Goal: Task Accomplishment & Management: Use online tool/utility

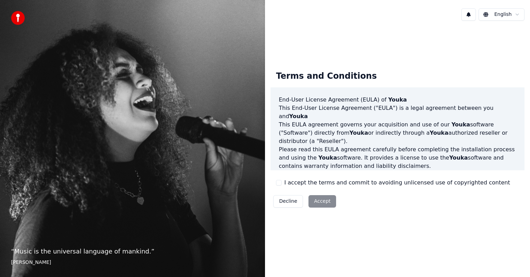
click at [280, 185] on button "I accept the terms and commit to avoiding unlicensed use of copyrighted content" at bounding box center [279, 183] width 6 height 6
click at [318, 201] on button "Accept" at bounding box center [323, 201] width 28 height 12
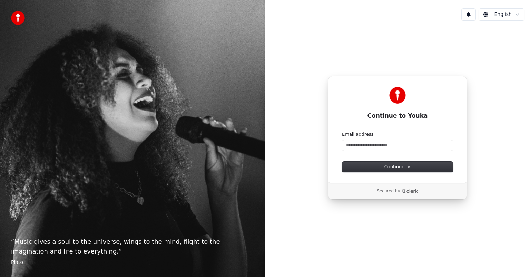
click at [520, 17] on html "“ Music gives a soul to the universe, wings to the mind, flight to the imaginat…" at bounding box center [265, 138] width 530 height 277
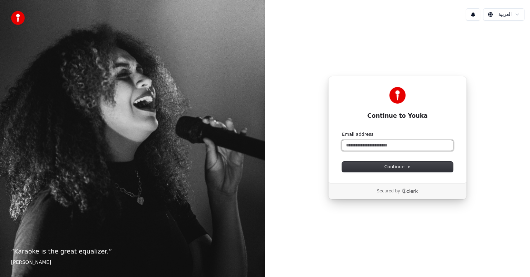
click at [386, 145] on input "Email address" at bounding box center [397, 145] width 111 height 10
type input "*"
click at [409, 169] on span "Continue" at bounding box center [398, 167] width 26 height 6
type input "**********"
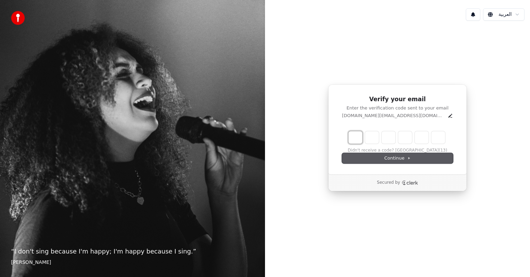
type input "*"
type input "**"
type input "*"
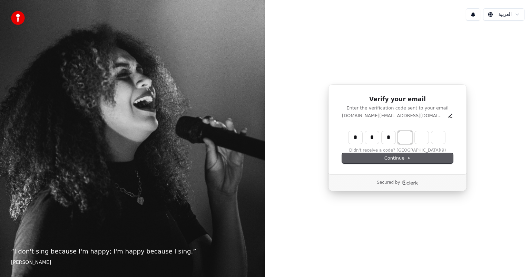
type input "***"
type input "*"
type input "****"
type input "*"
type input "*****"
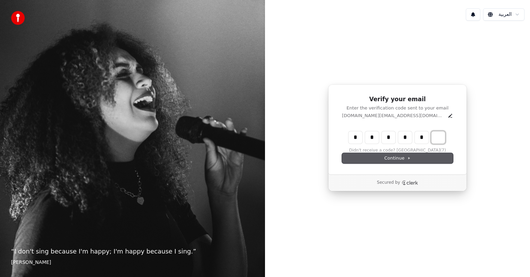
type input "*"
type input "******"
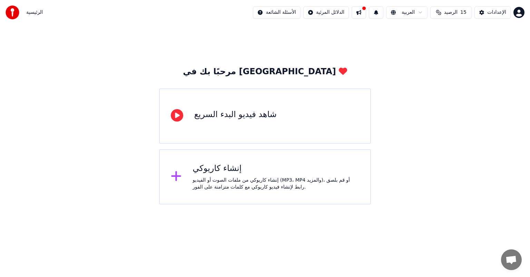
click at [227, 174] on div "إنشاء كاريوكي" at bounding box center [276, 168] width 167 height 11
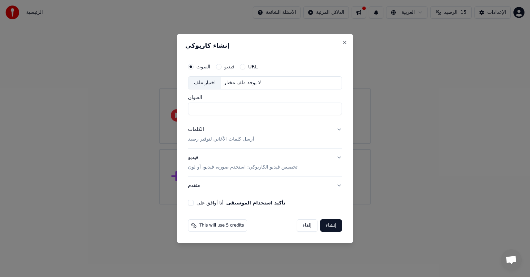
click at [220, 109] on input "العنوان" at bounding box center [265, 109] width 154 height 12
type input "*"
type input "*****"
click at [192, 203] on button "أنا أوافق على تأكيد استخدام الموسيقى" at bounding box center [191, 203] width 6 height 6
click at [341, 185] on button "متقدم" at bounding box center [265, 185] width 154 height 18
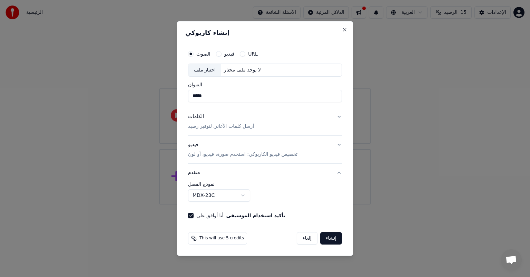
click at [340, 185] on label "نموذج الفصل" at bounding box center [265, 184] width 154 height 5
click at [237, 199] on button "MDX-23C" at bounding box center [219, 195] width 62 height 12
click at [335, 237] on button "إنشاء" at bounding box center [331, 238] width 22 height 12
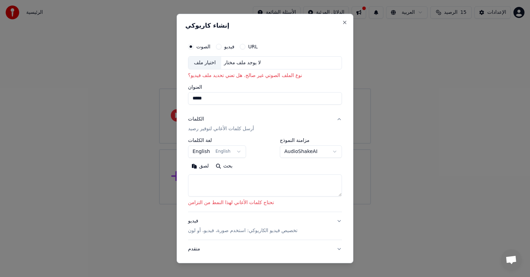
click at [246, 64] on div "لا يوجد ملف مختار" at bounding box center [242, 62] width 42 height 7
click at [233, 151] on button "English English" at bounding box center [217, 151] width 58 height 12
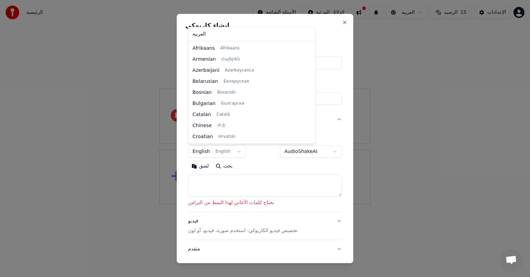
scroll to position [44, 0]
select select "**"
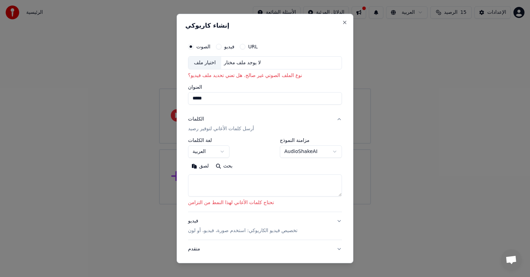
click at [250, 64] on div "لا يوجد ملف مختار" at bounding box center [242, 62] width 42 height 7
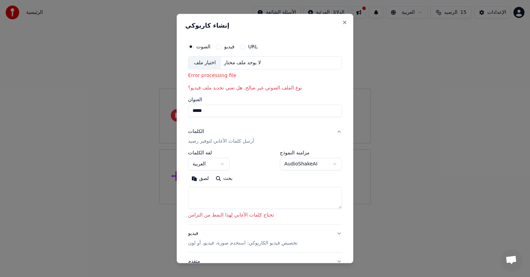
click at [222, 47] on button "فيديو" at bounding box center [219, 47] width 6 height 6
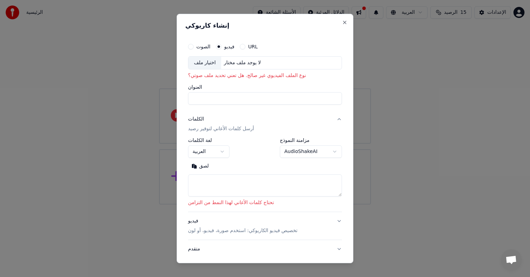
click at [189, 47] on button "الصوت" at bounding box center [191, 47] width 6 height 6
click at [206, 61] on div "اختيار ملف" at bounding box center [205, 63] width 33 height 12
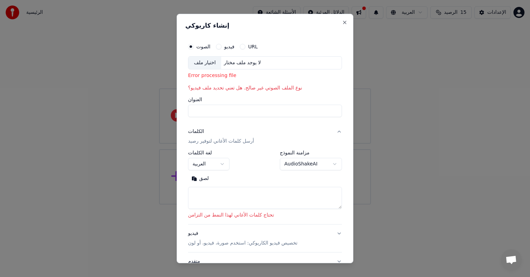
click at [249, 47] on label "URL" at bounding box center [253, 46] width 10 height 5
click at [246, 47] on button "URL" at bounding box center [243, 47] width 6 height 6
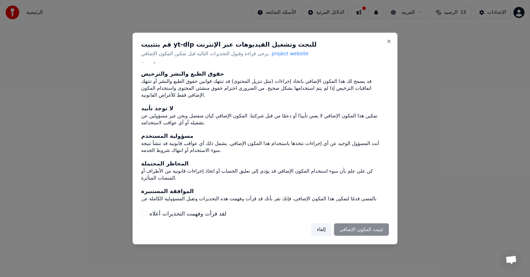
scroll to position [29, 0]
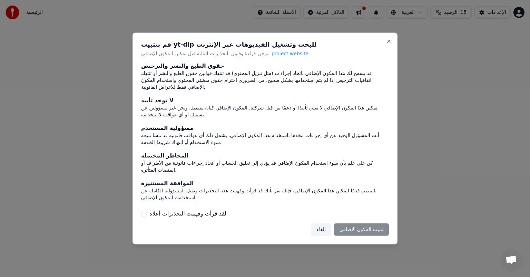
click at [363, 230] on div "إلغاء تثبيت المكون الإضافي" at bounding box center [350, 229] width 78 height 12
click at [143, 213] on button "لقد قرأت وفهمت التحذيرات أعلاه" at bounding box center [144, 214] width 6 height 6
click at [347, 229] on button "تثبيت المكون الإضافي" at bounding box center [361, 229] width 55 height 12
click at [249, 170] on div "كن على علم بأن سوء استخدام المكون الإضافي قد يؤدي إلى تعليق الحساب أو اتخاذ إجر…" at bounding box center [265, 167] width 248 height 14
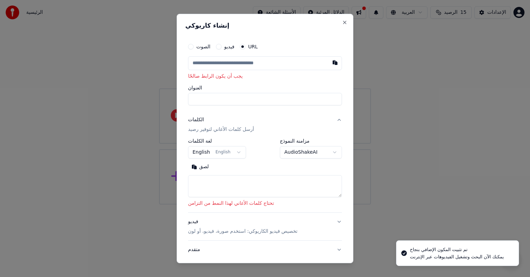
click at [252, 63] on input "text" at bounding box center [265, 63] width 154 height 14
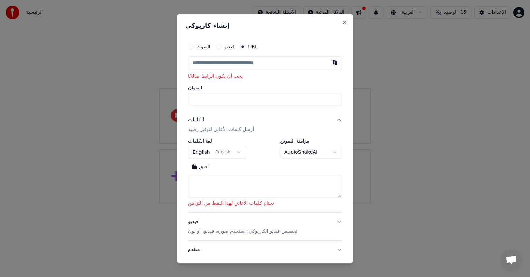
paste input "**********"
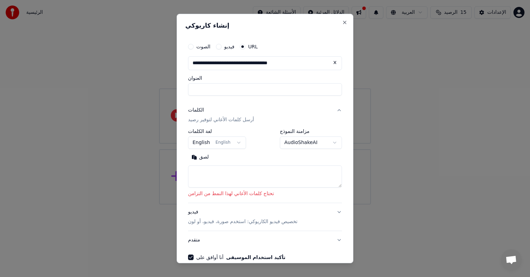
type input "**********"
click at [230, 102] on button "الكلمات أرسل كلمات الأغاني لتوفير رصيد" at bounding box center [265, 115] width 154 height 28
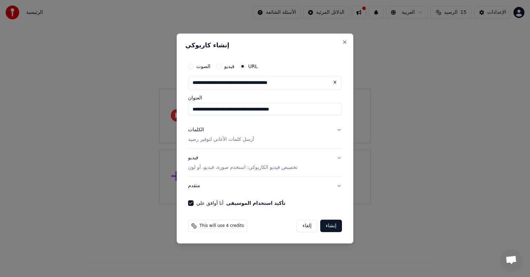
click at [331, 226] on button "إنشاء" at bounding box center [331, 226] width 22 height 12
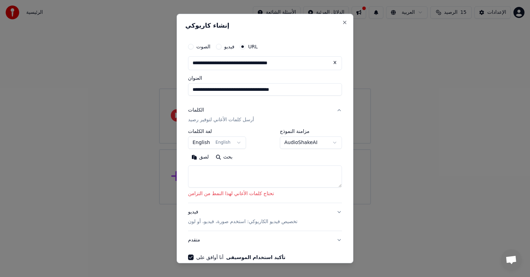
scroll to position [34, 0]
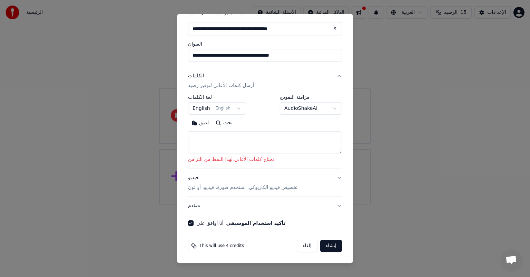
click at [217, 144] on textarea at bounding box center [265, 142] width 154 height 22
paste textarea "**********"
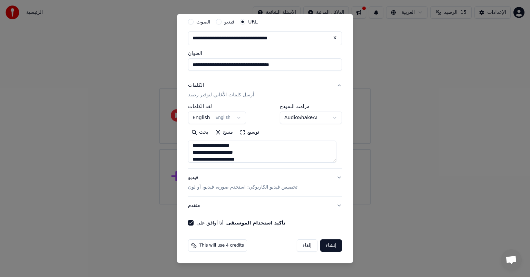
scroll to position [25, 0]
type textarea "**********"
click at [329, 246] on button "إنشاء" at bounding box center [331, 246] width 22 height 12
select select "**"
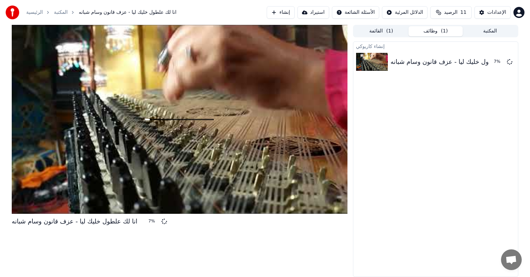
click at [104, 149] on div at bounding box center [180, 119] width 336 height 189
click at [463, 61] on div "انا لك علطول خليك ليا - عزف قانون وسام شبانه" at bounding box center [454, 62] width 126 height 10
click at [434, 30] on button "وظائف ( 1 )" at bounding box center [436, 31] width 55 height 10
click at [383, 32] on button "القائمة ( 1 )" at bounding box center [381, 31] width 55 height 10
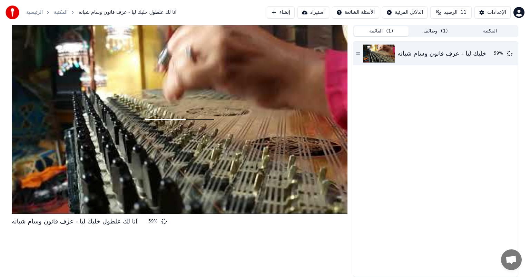
click at [429, 25] on div "الرئيسية المكتبة انا لك علطول خليك ليا - عزف قانون وسام شبانه إنشاء استيراد الأ…" at bounding box center [265, 12] width 530 height 25
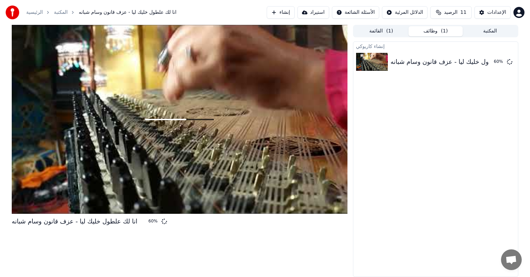
click at [443, 31] on span "( 1 )" at bounding box center [444, 31] width 7 height 7
click at [486, 29] on button "المكتبة" at bounding box center [490, 31] width 55 height 10
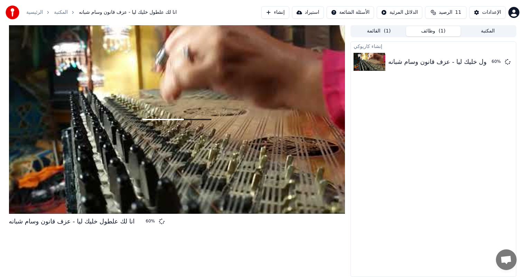
click at [441, 33] on button "وظائف ( 1 )" at bounding box center [433, 31] width 55 height 10
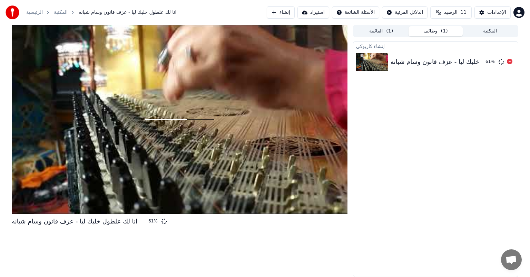
click at [404, 63] on div "انا لك علطول خليك ليا - عزف قانون وسام شبانه" at bounding box center [454, 62] width 126 height 10
click at [363, 62] on img at bounding box center [372, 62] width 32 height 18
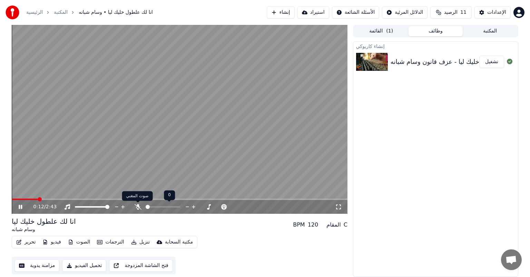
click at [136, 207] on icon at bounding box center [138, 207] width 7 height 6
click at [21, 207] on icon at bounding box center [20, 207] width 3 height 4
click at [12, 199] on span at bounding box center [14, 199] width 4 height 4
click at [18, 206] on icon at bounding box center [25, 207] width 16 height 6
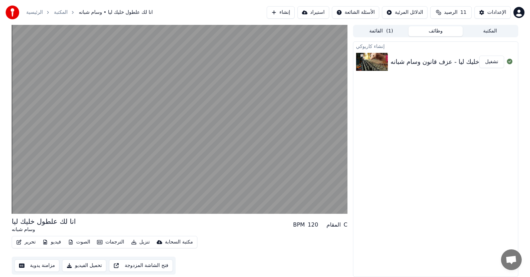
click at [78, 242] on button "الصوت" at bounding box center [79, 242] width 28 height 10
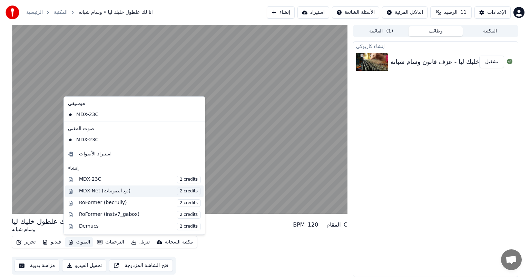
click at [102, 191] on div "MDX-Net (مع الصوتيات) 2 credits" at bounding box center [140, 192] width 122 height 8
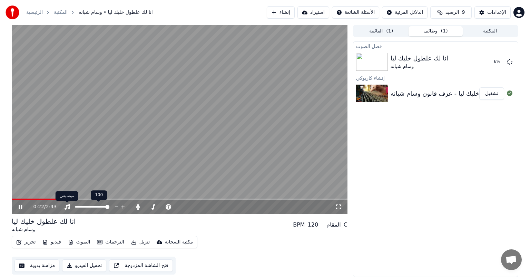
click at [66, 207] on icon at bounding box center [68, 207] width 6 height 6
click at [481, 15] on button "الإعدادات" at bounding box center [493, 12] width 36 height 12
